Goal: Information Seeking & Learning: Learn about a topic

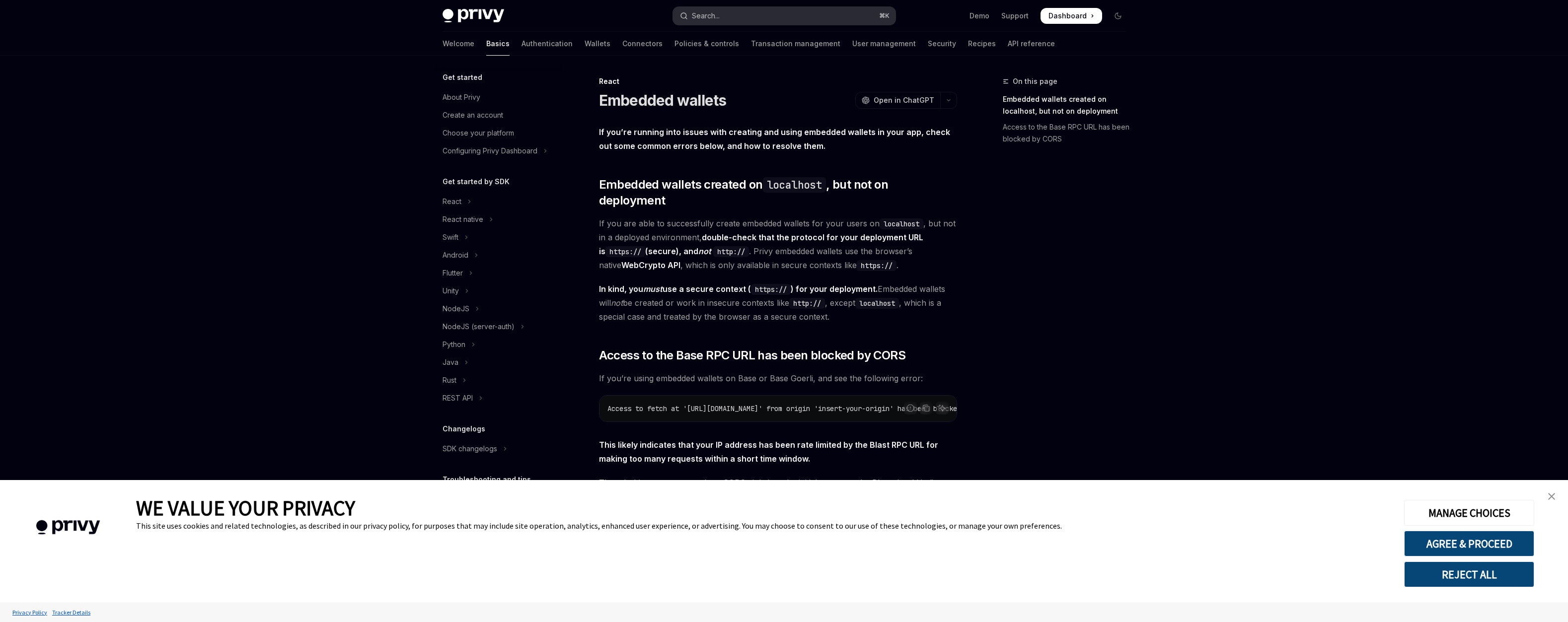
scroll to position [194, 0]
click at [831, 25] on button "Search... ⌘ K" at bounding box center [784, 15] width 222 height 18
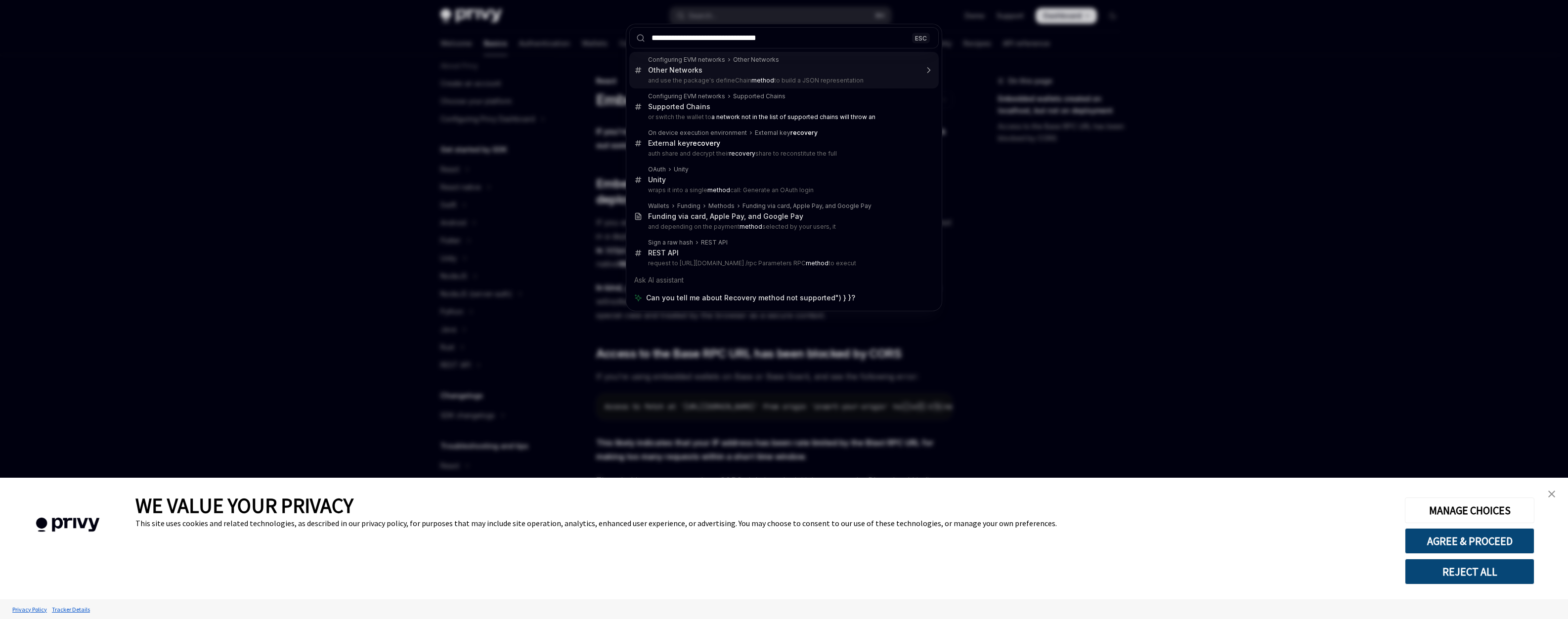
drag, startPoint x: 800, startPoint y: 46, endPoint x: 881, endPoint y: 46, distance: 81.0
click at [881, 46] on input "**********" at bounding box center [784, 37] width 310 height 21
type input "**********"
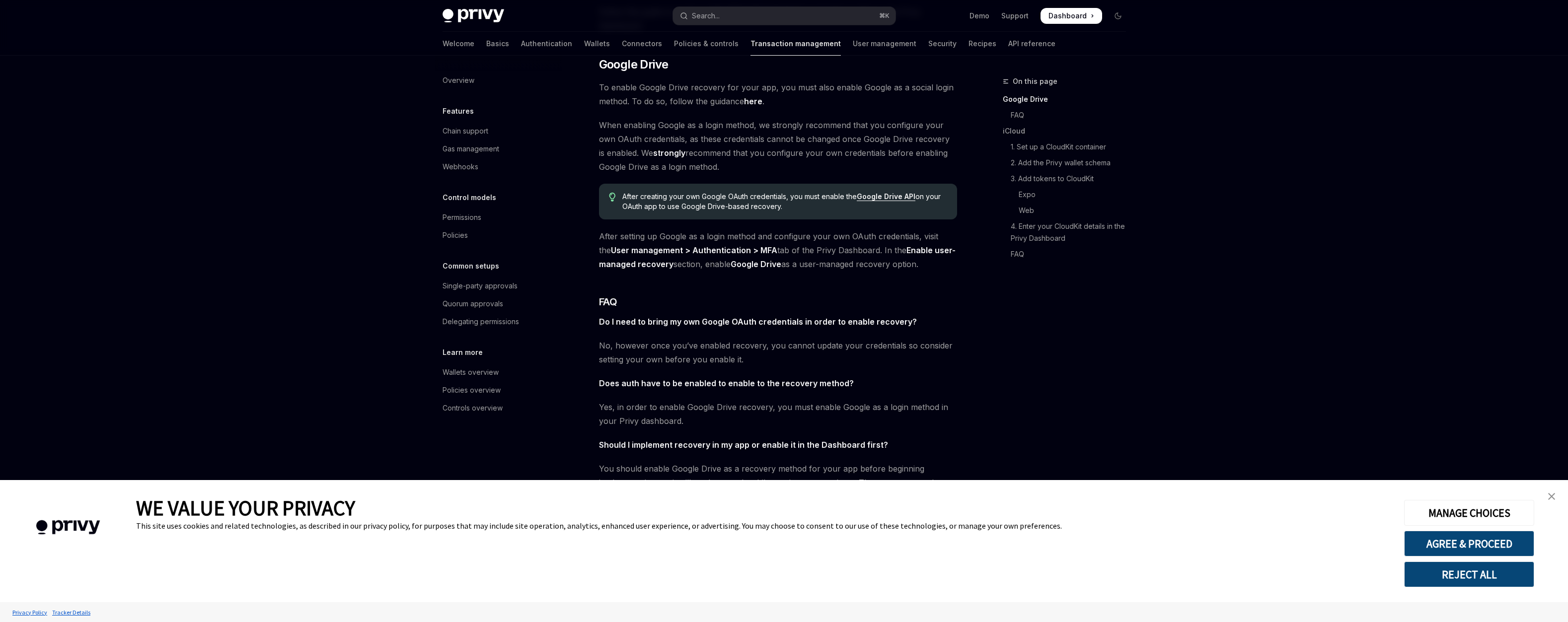
scroll to position [129, 0]
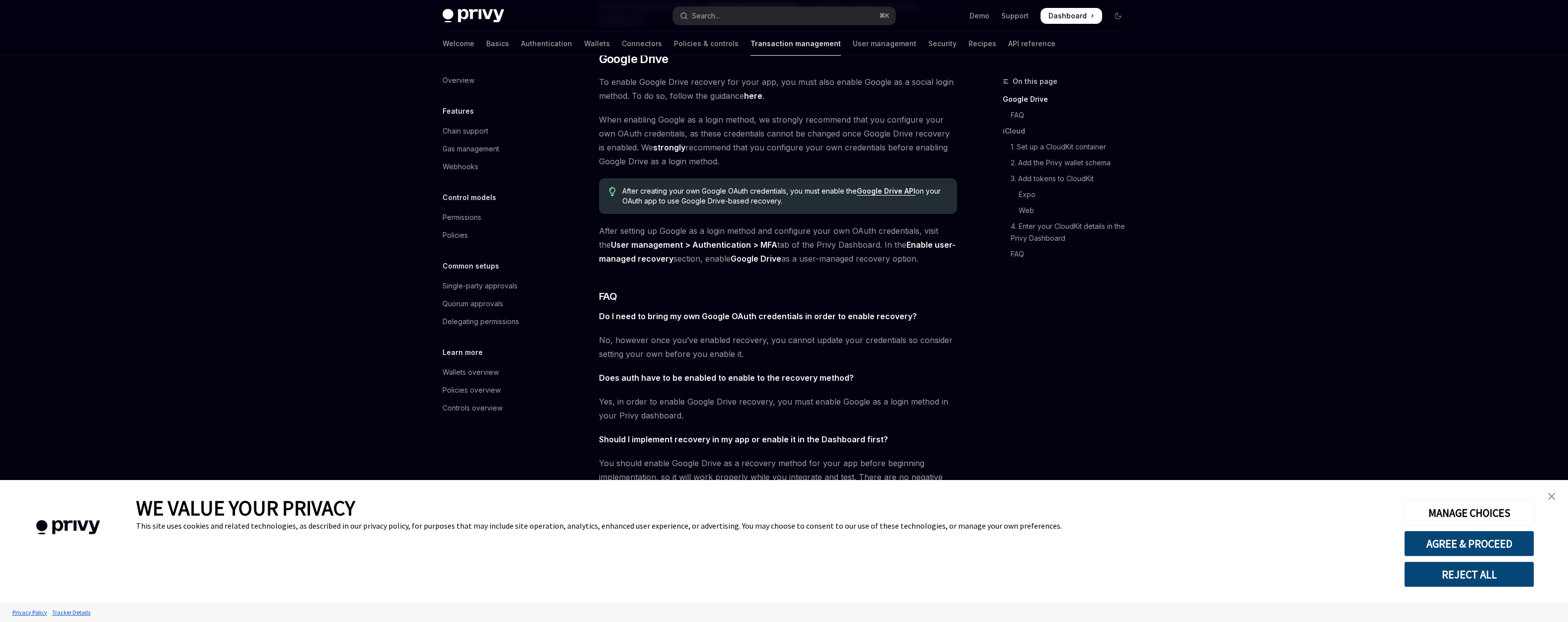
drag, startPoint x: 554, startPoint y: 181, endPoint x: 791, endPoint y: 231, distance: 242.2
click at [791, 168] on span "When enabling Google as a login method, we strongly recommend that you configur…" at bounding box center [777, 141] width 358 height 56
click at [751, 168] on span "When enabling Google as a login method, we strongly recommend that you configur…" at bounding box center [777, 141] width 358 height 56
drag, startPoint x: 555, startPoint y: 181, endPoint x: 736, endPoint y: 233, distance: 188.3
click at [736, 168] on span "When enabling Google as a login method, we strongly recommend that you configur…" at bounding box center [777, 141] width 358 height 56
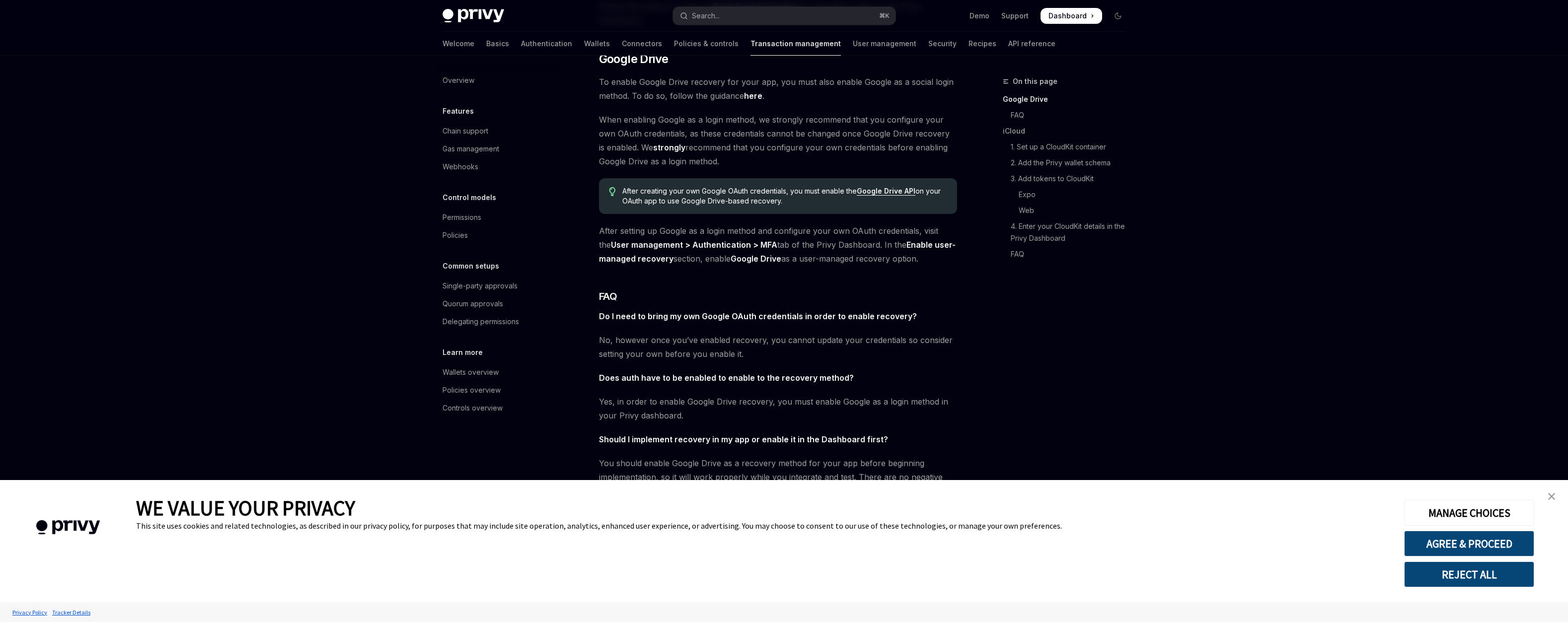
click at [736, 168] on span "When enabling Google as a login method, we strongly recommend that you configur…" at bounding box center [777, 141] width 358 height 56
click at [1550, 498] on img "close banner" at bounding box center [1551, 496] width 7 height 7
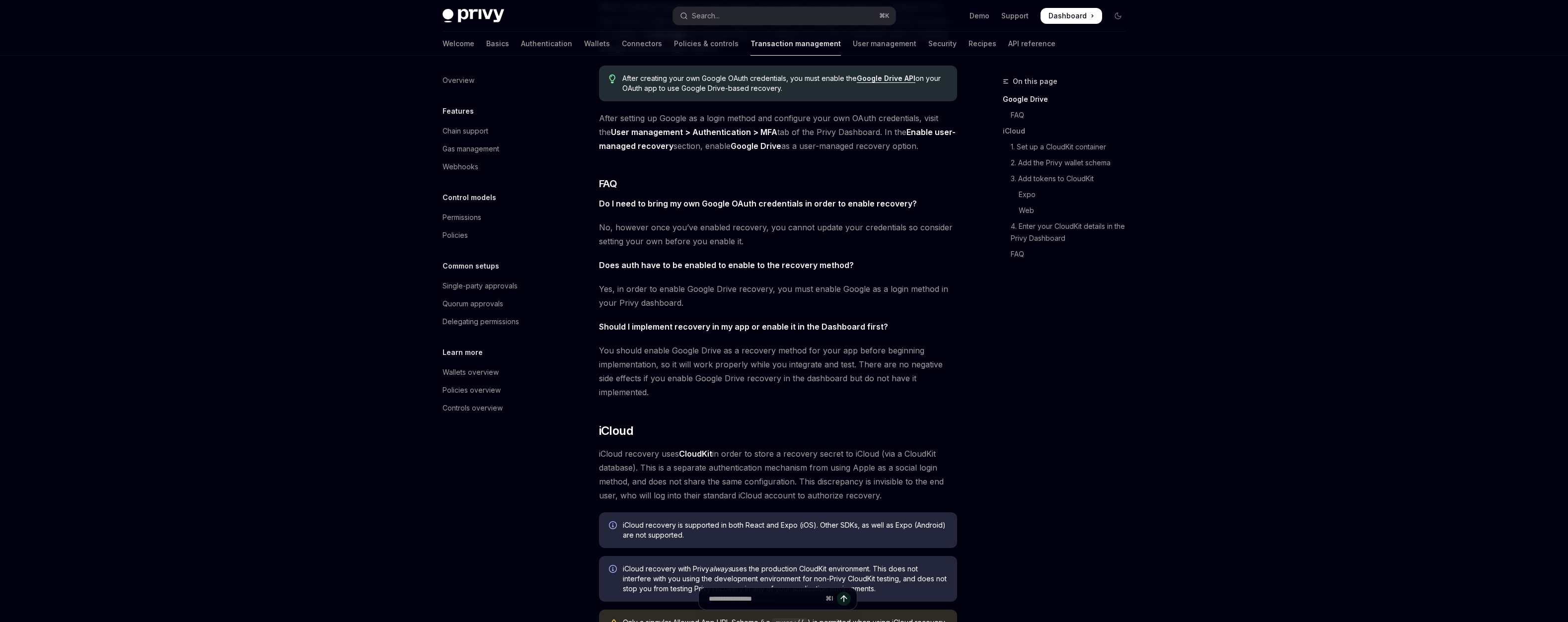
scroll to position [247, 0]
